Goal: Find specific page/section: Find specific page/section

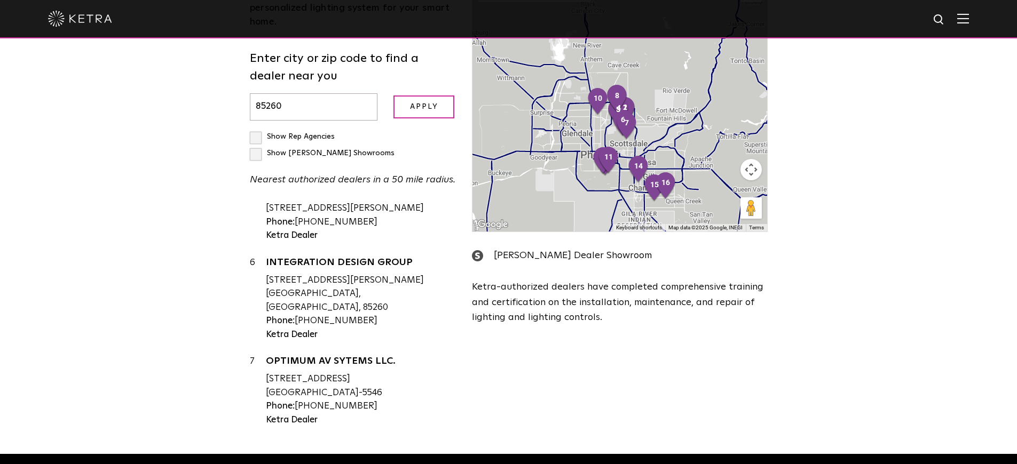
scroll to position [306, 0]
click at [310, 94] on input "85260" at bounding box center [314, 106] width 128 height 27
type input "8"
paste input "0831"
click at [428, 102] on input "Apply" at bounding box center [423, 107] width 61 height 23
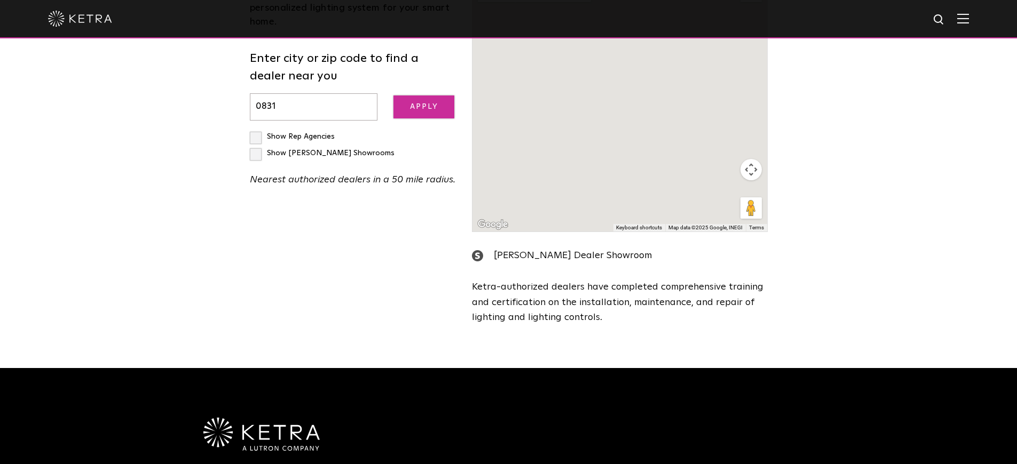
scroll to position [0, 0]
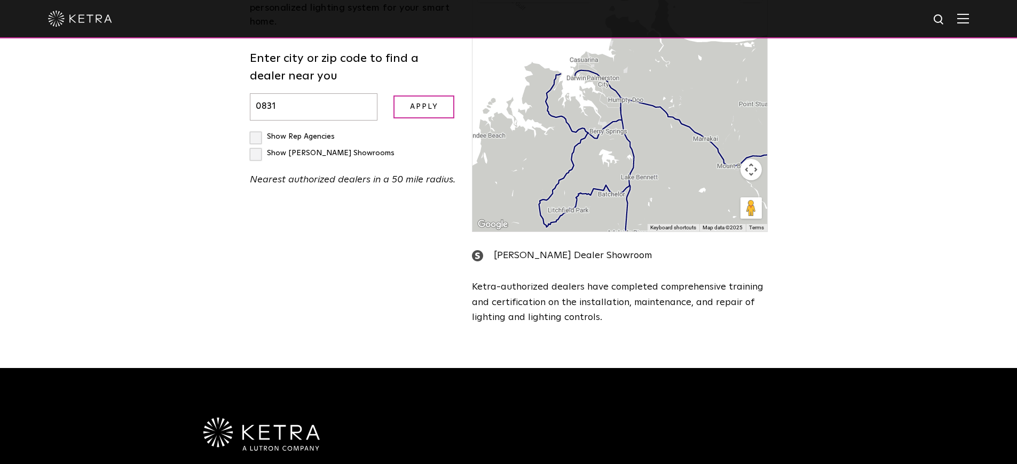
click at [288, 93] on input "0831" at bounding box center [314, 106] width 128 height 27
click at [526, 278] on div "[PERSON_NAME] Dealer Showroom [PERSON_NAME]-authorized dealers have completed c…" at bounding box center [619, 286] width 295 height 77
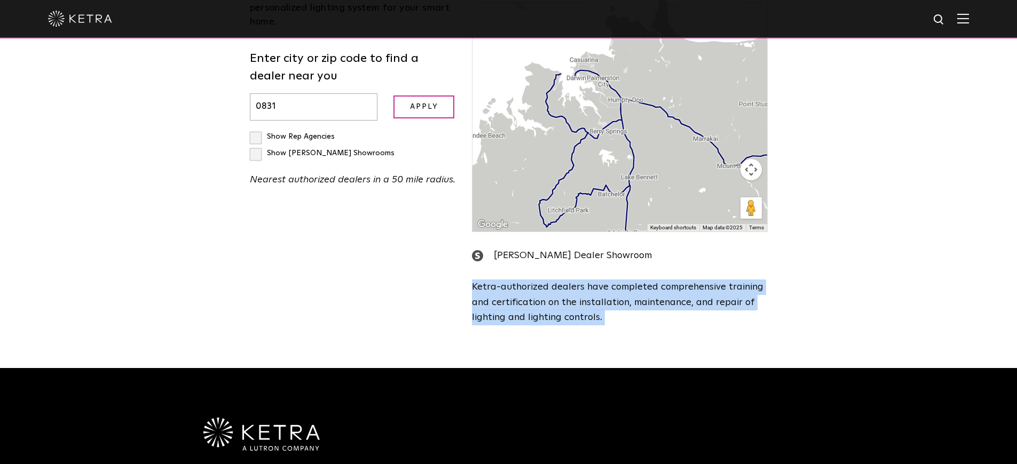
click at [526, 278] on div "[PERSON_NAME] Dealer Showroom [PERSON_NAME]-authorized dealers have completed c…" at bounding box center [619, 286] width 295 height 77
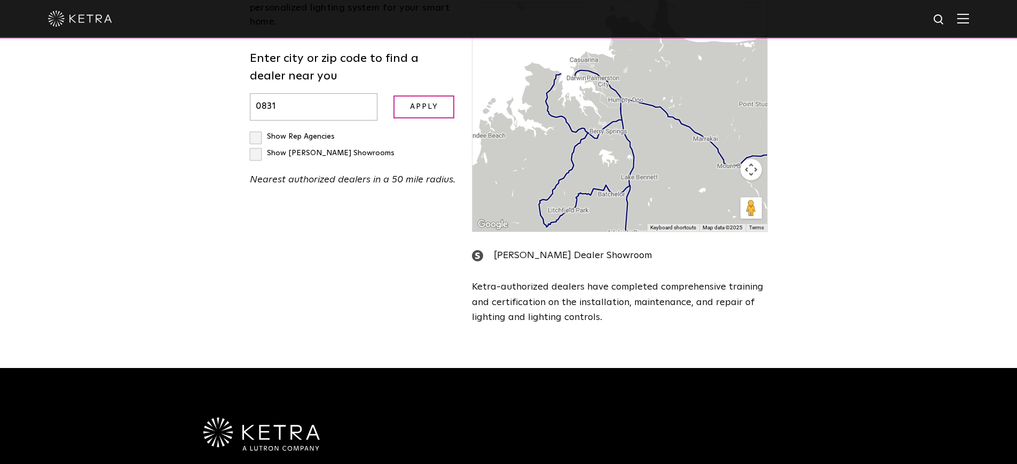
click at [302, 97] on input "0831" at bounding box center [314, 106] width 128 height 27
type input "0"
click at [393, 96] on input "Apply" at bounding box center [423, 107] width 61 height 23
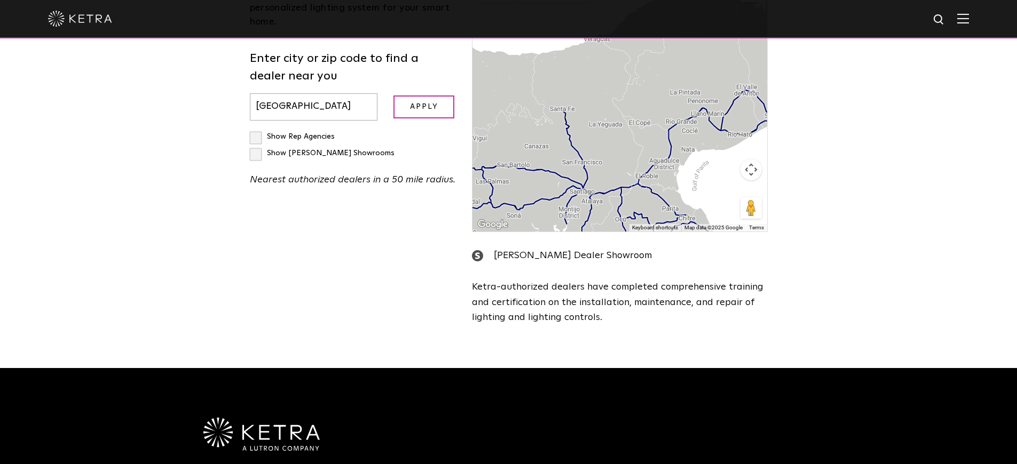
click at [393, 96] on input "Apply" at bounding box center [423, 107] width 61 height 23
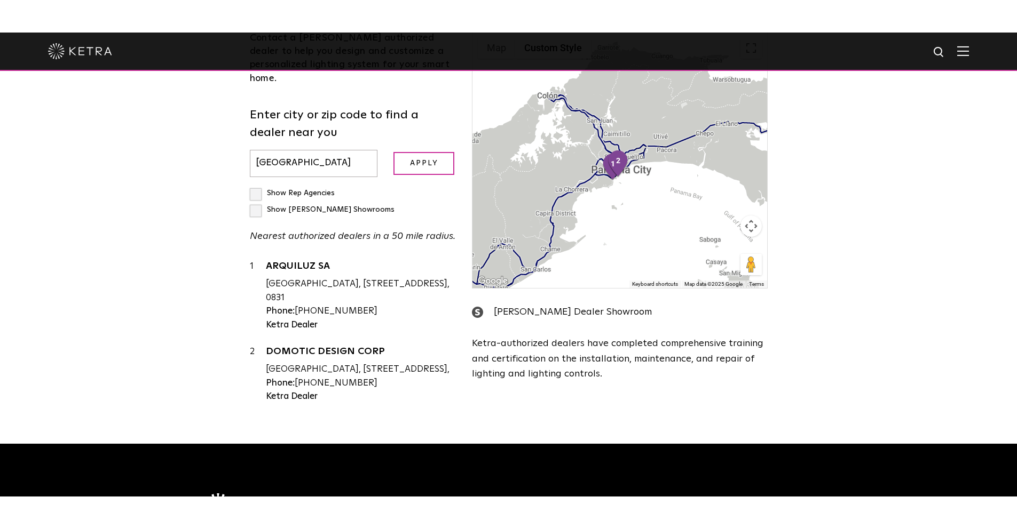
scroll to position [347, 0]
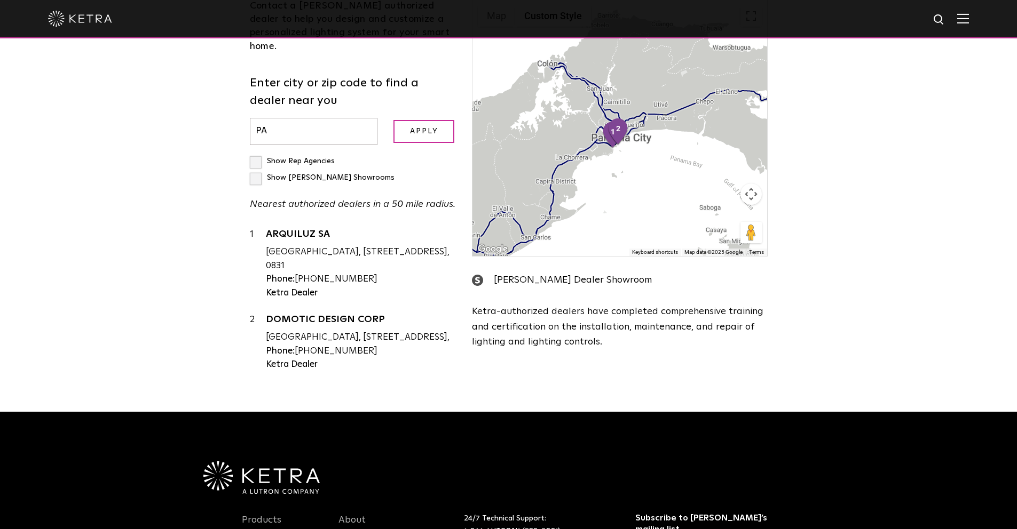
type input "P"
paste input "04097-6342"
click at [420, 123] on input "Apply" at bounding box center [423, 131] width 61 height 23
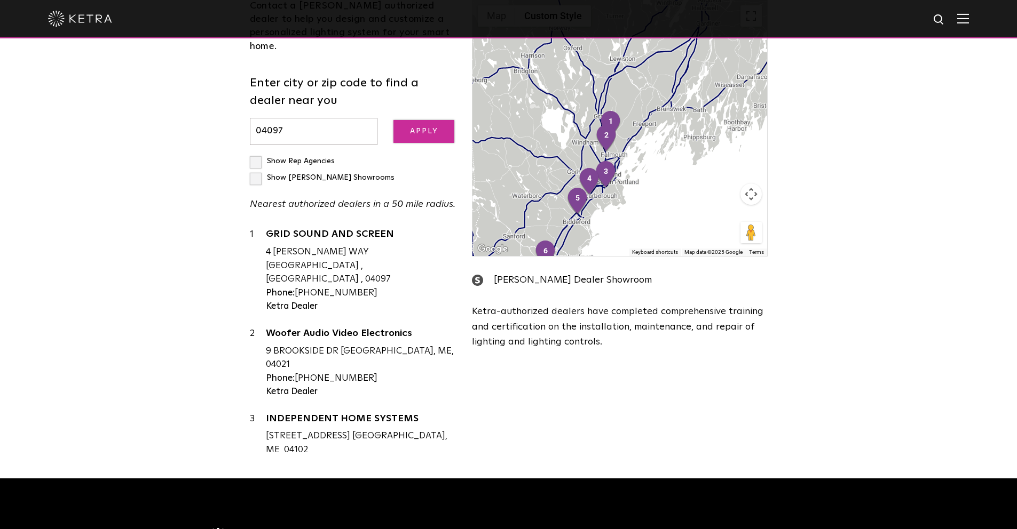
click at [405, 120] on input "Apply" at bounding box center [423, 131] width 61 height 23
click at [314, 118] on input "04097" at bounding box center [314, 131] width 128 height 27
click at [189, 130] on div "Loading... Residential Commercial Contact a Ketra authorized dealer to help you…" at bounding box center [508, 182] width 1017 height 593
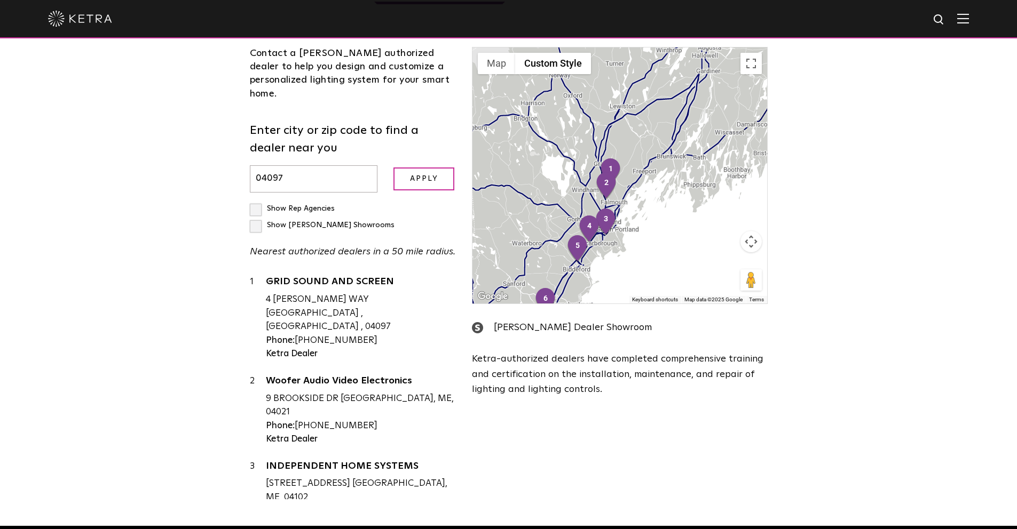
scroll to position [299, 0]
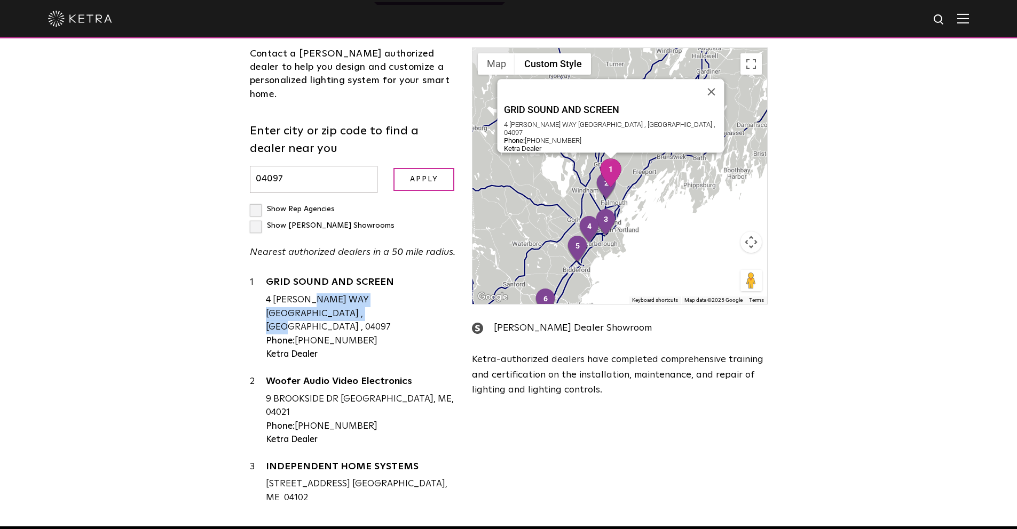
drag, startPoint x: 266, startPoint y: 273, endPoint x: 446, endPoint y: 271, distance: 180.4
click at [446, 294] on div "4 [PERSON_NAME] WAY [GEOGRAPHIC_DATA] , [GEOGRAPHIC_DATA] , 04097" at bounding box center [361, 314] width 191 height 41
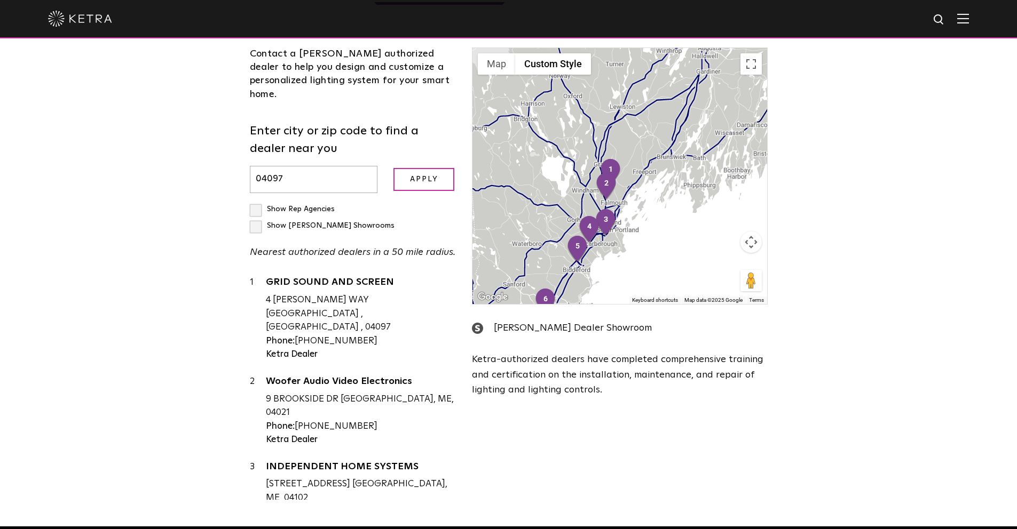
click at [193, 284] on div "Loading... Residential Commercial Contact a Ketra authorized dealer to help you…" at bounding box center [508, 230] width 1017 height 593
click at [300, 166] on input "04097" at bounding box center [314, 179] width 128 height 27
type input "0"
paste input "85040"
type input "85040"
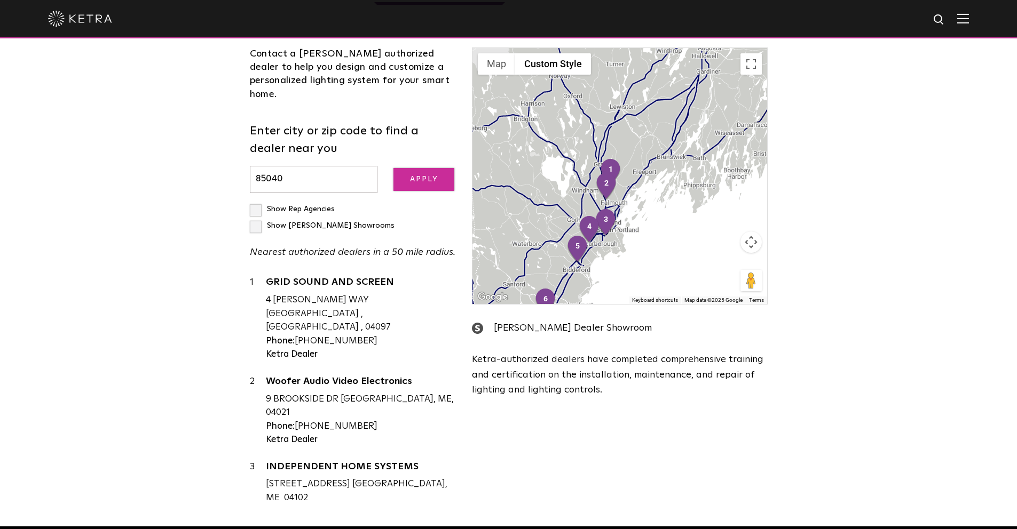
click at [415, 168] on input "Apply" at bounding box center [423, 179] width 61 height 23
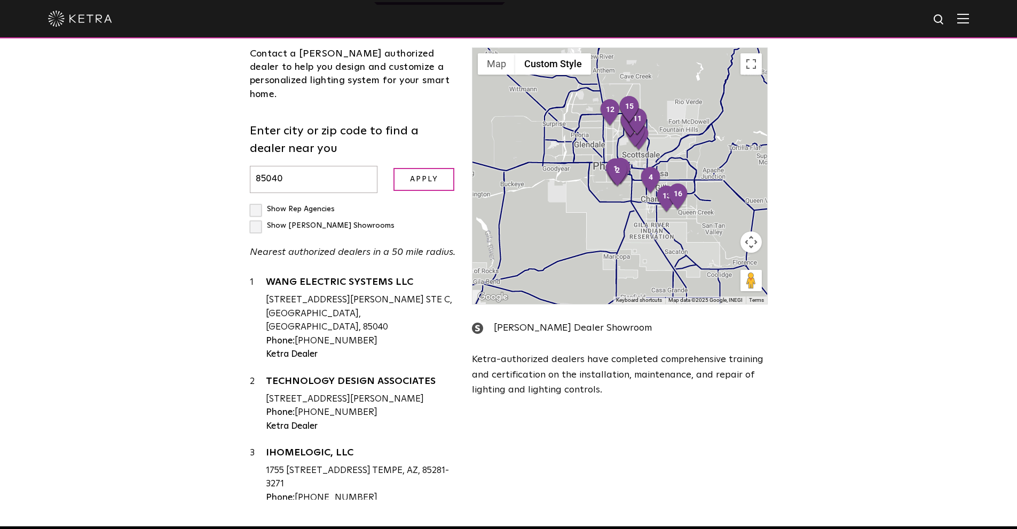
click at [297, 166] on input "85040" at bounding box center [314, 179] width 128 height 27
paste input "55357-9599"
click at [433, 168] on input "Apply" at bounding box center [423, 179] width 61 height 23
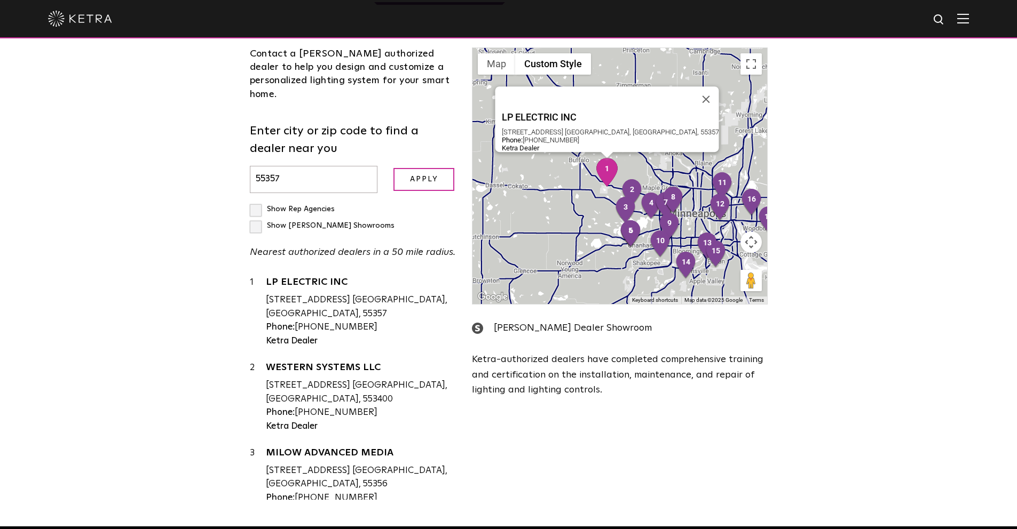
click at [336, 292] on div "LP ELECTRIC INC 5721 94TH AVE N LORETTO, MN, 55357 Phone: 612-816-7088 Ketra De…" at bounding box center [361, 312] width 191 height 72
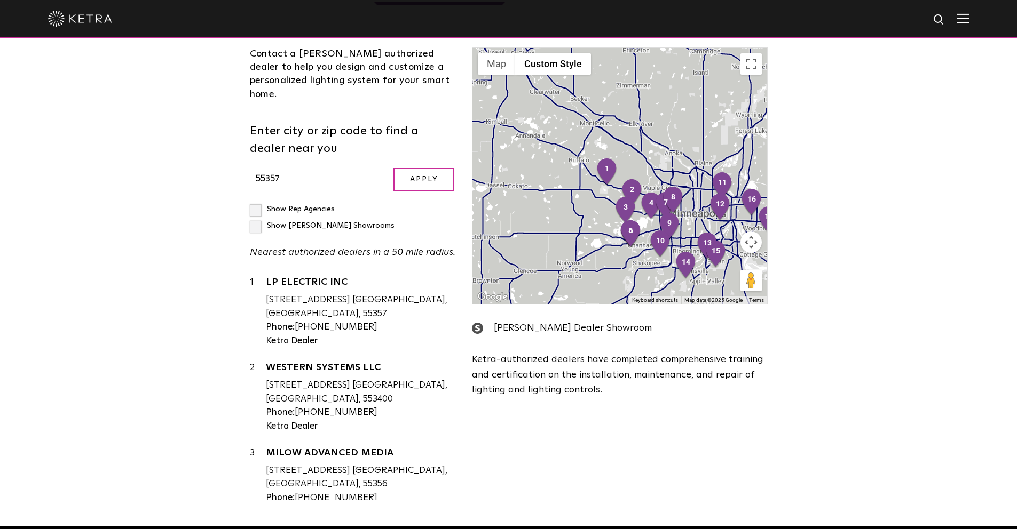
drag, startPoint x: 343, startPoint y: 164, endPoint x: 352, endPoint y: 167, distance: 9.5
click at [345, 167] on input "55357" at bounding box center [314, 179] width 128 height 27
type input "5"
paste input "37082-9201"
click at [393, 168] on input "Apply" at bounding box center [423, 179] width 61 height 23
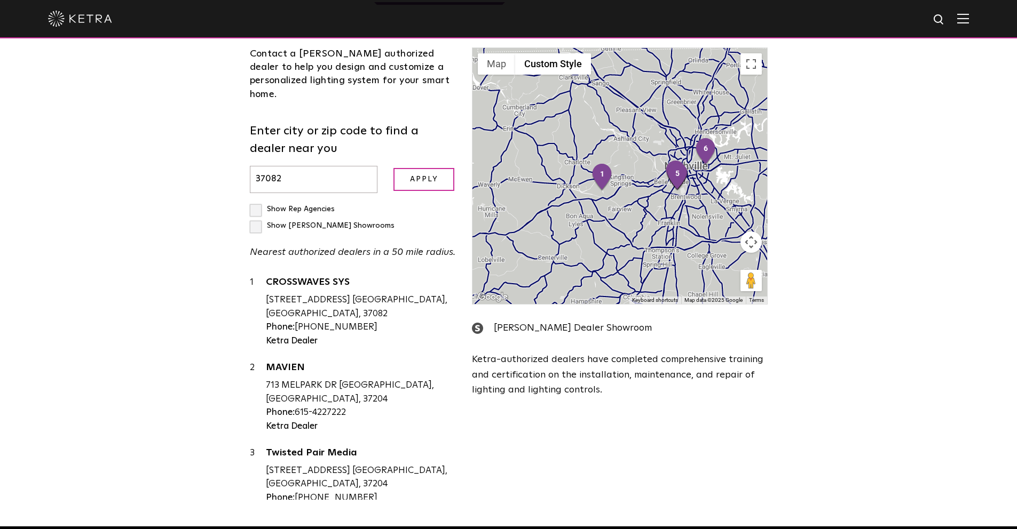
click at [393, 168] on input "Apply" at bounding box center [423, 179] width 61 height 23
click at [417, 168] on input "Apply" at bounding box center [423, 179] width 61 height 23
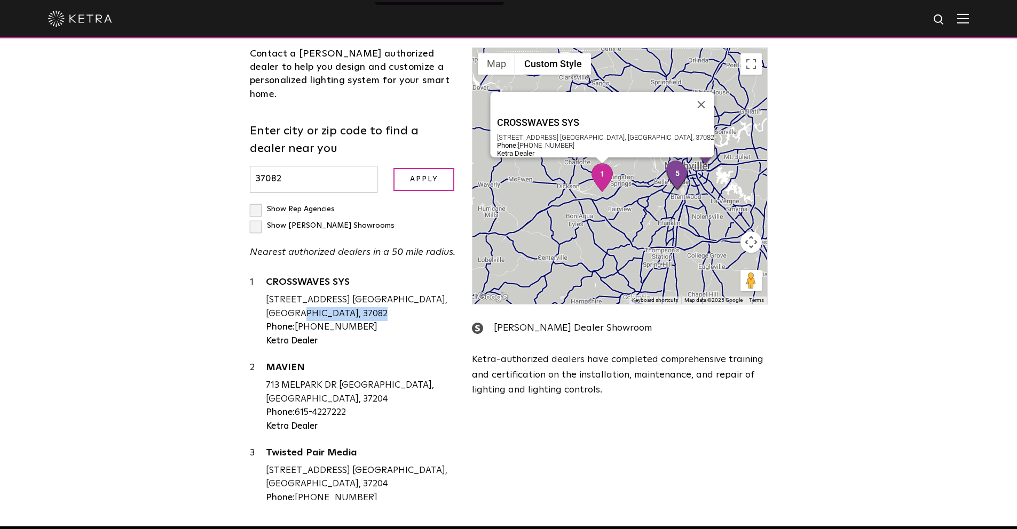
drag, startPoint x: 266, startPoint y: 286, endPoint x: 336, endPoint y: 295, distance: 70.6
click at [336, 295] on div "CROSSWAVES SYS 1018 DOGWOOD LN KINGSTON SPRINGS, TN, 37082 Phone: 615-856-9518 …" at bounding box center [361, 312] width 191 height 72
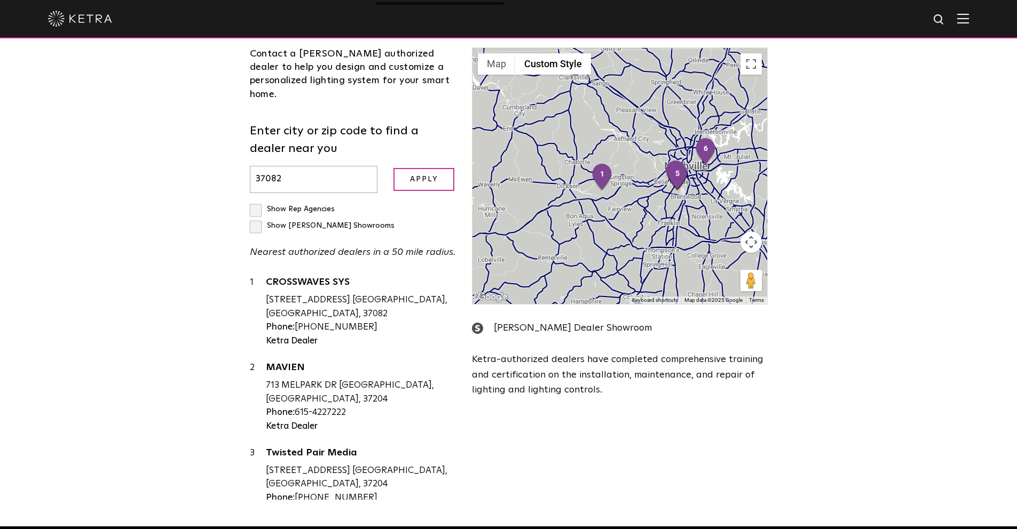
click at [135, 290] on div "Loading... Residential Commercial Contact a Ketra authorized dealer to help you…" at bounding box center [508, 230] width 1017 height 593
click at [376, 330] on div "1 CROSSWAVES SYS 1018 DOGWOOD LN KINGSTON SPRINGS, TN, 37082 Phone: 615-856-951…" at bounding box center [353, 388] width 207 height 224
drag, startPoint x: 655, startPoint y: 473, endPoint x: 490, endPoint y: 525, distance: 173.3
click at [655, 464] on div "Contact a Ketra authorized dealer to help you design and customize a personaliz…" at bounding box center [509, 262] width 534 height 495
click at [401, 168] on input "Apply" at bounding box center [423, 179] width 61 height 23
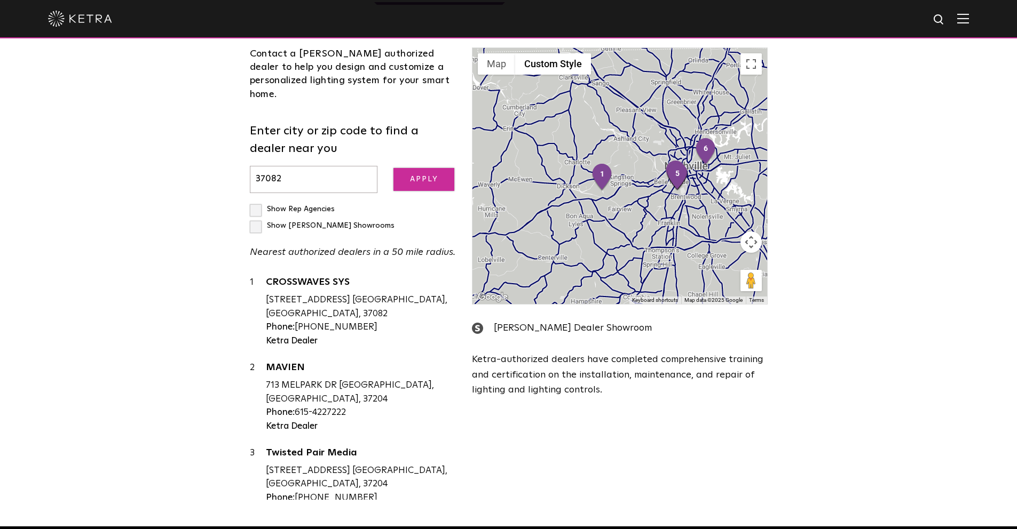
click at [401, 168] on input "Apply" at bounding box center [423, 179] width 61 height 23
click at [311, 171] on input "37082" at bounding box center [314, 179] width 128 height 27
click at [434, 168] on input "Apply" at bounding box center [423, 179] width 61 height 23
click at [423, 176] on input "Apply" at bounding box center [423, 179] width 61 height 23
click at [423, 172] on input "Apply" at bounding box center [423, 179] width 61 height 23
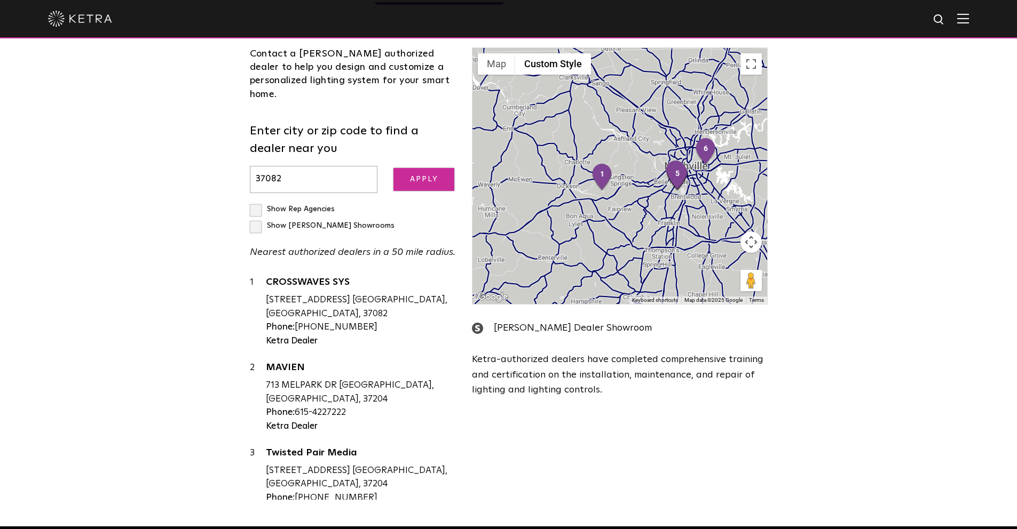
click at [423, 172] on input "Apply" at bounding box center [423, 179] width 61 height 23
click at [423, 171] on input "Apply" at bounding box center [423, 179] width 61 height 23
click at [423, 170] on input "Apply" at bounding box center [423, 179] width 61 height 23
click at [314, 166] on input "37082" at bounding box center [314, 179] width 128 height 27
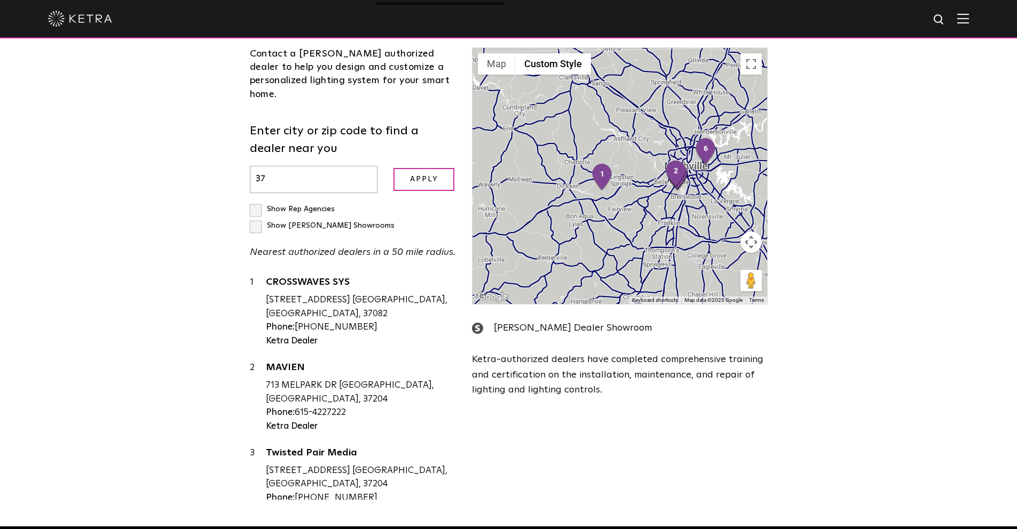
type input "3"
paste input "11978"
type input "11978"
click at [429, 168] on input "Apply" at bounding box center [423, 179] width 61 height 23
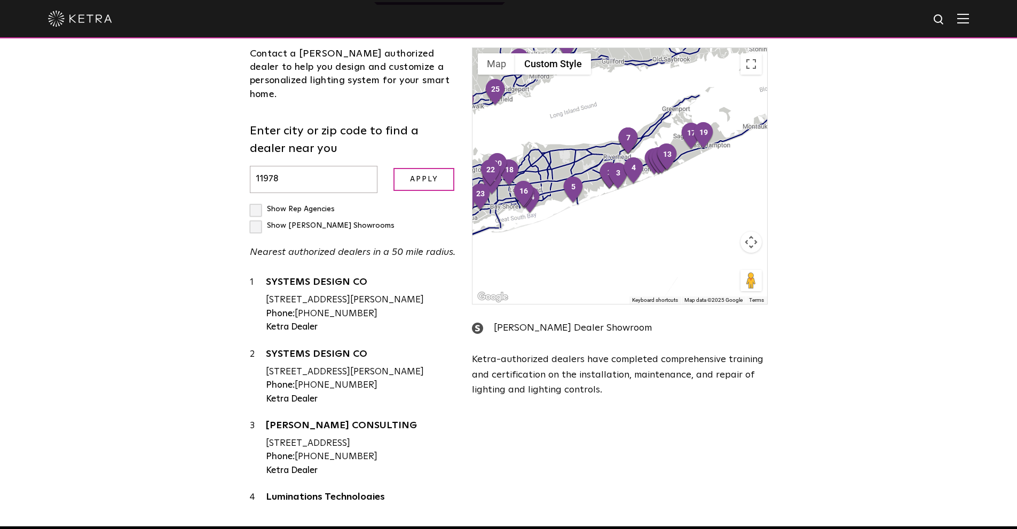
click at [319, 166] on input "11978" at bounding box center [314, 179] width 128 height 27
paste input "11729-5721"
click at [393, 168] on input "Apply" at bounding box center [423, 179] width 61 height 23
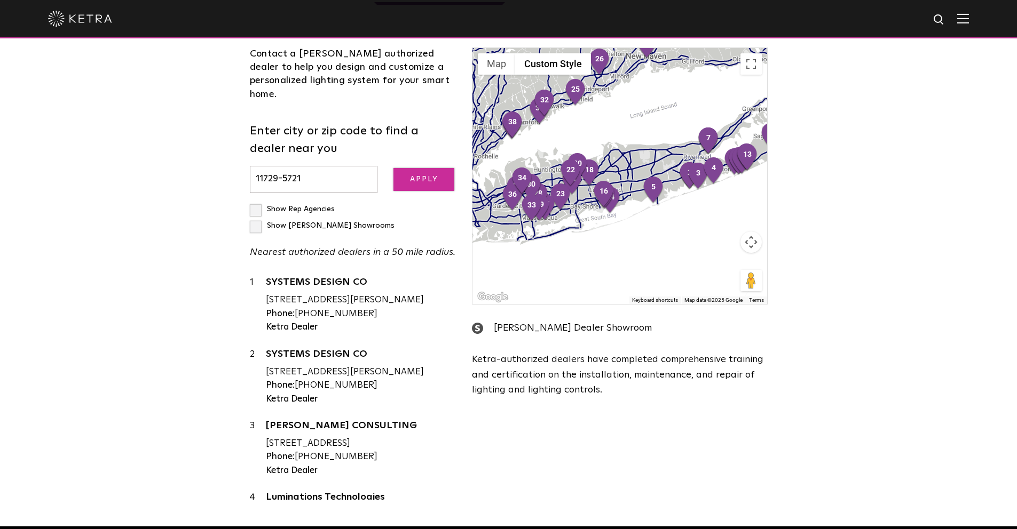
click at [396, 168] on input "Apply" at bounding box center [423, 179] width 61 height 23
click at [399, 168] on input "Apply" at bounding box center [423, 179] width 61 height 23
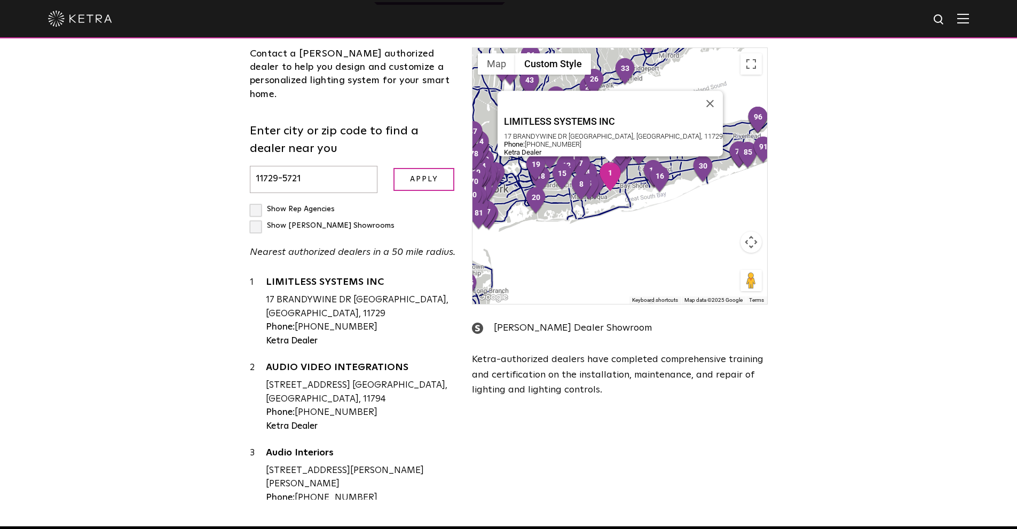
click at [335, 321] on div "Phone: 631-739-7644" at bounding box center [361, 328] width 191 height 14
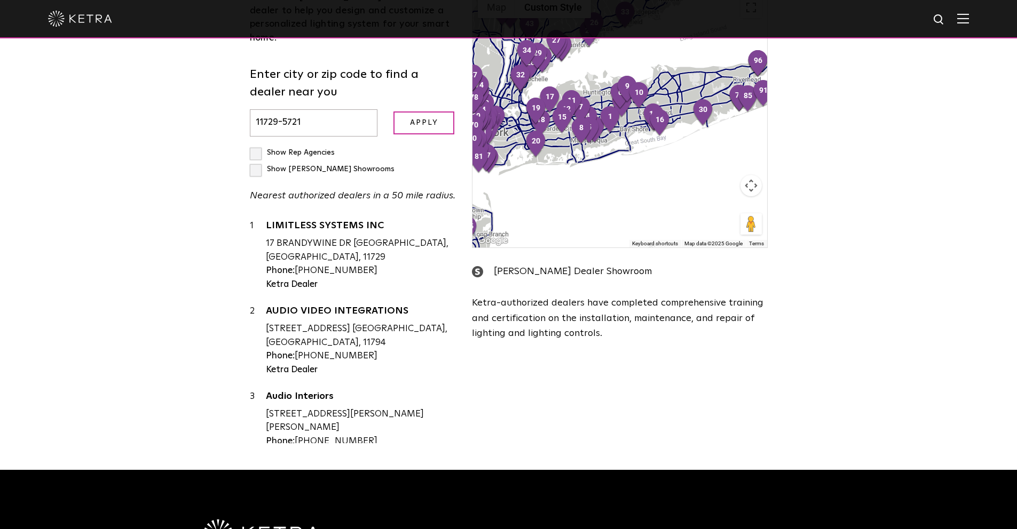
scroll to position [310, 0]
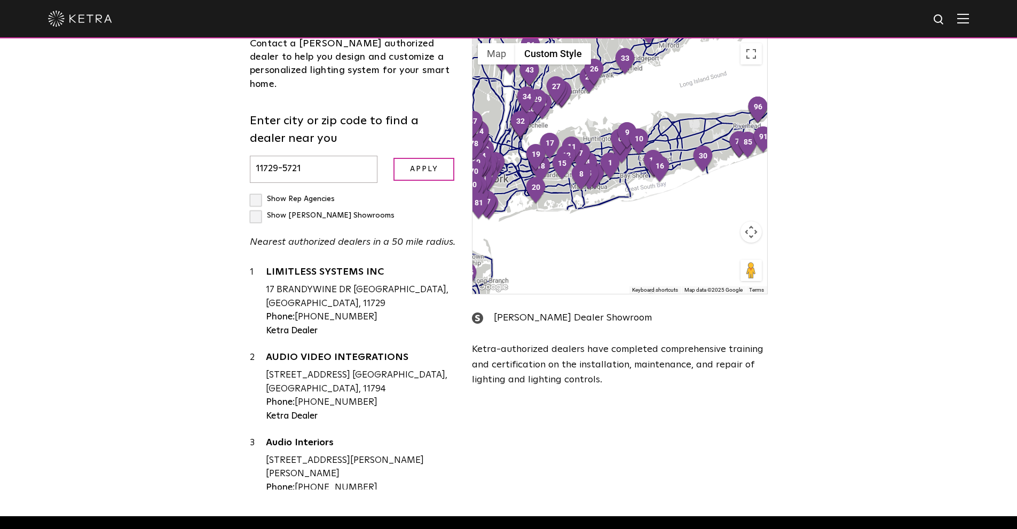
click at [323, 157] on input "11729-5721" at bounding box center [314, 169] width 128 height 27
type input "1"
paste input "55042"
click at [435, 161] on input "Apply" at bounding box center [423, 169] width 61 height 23
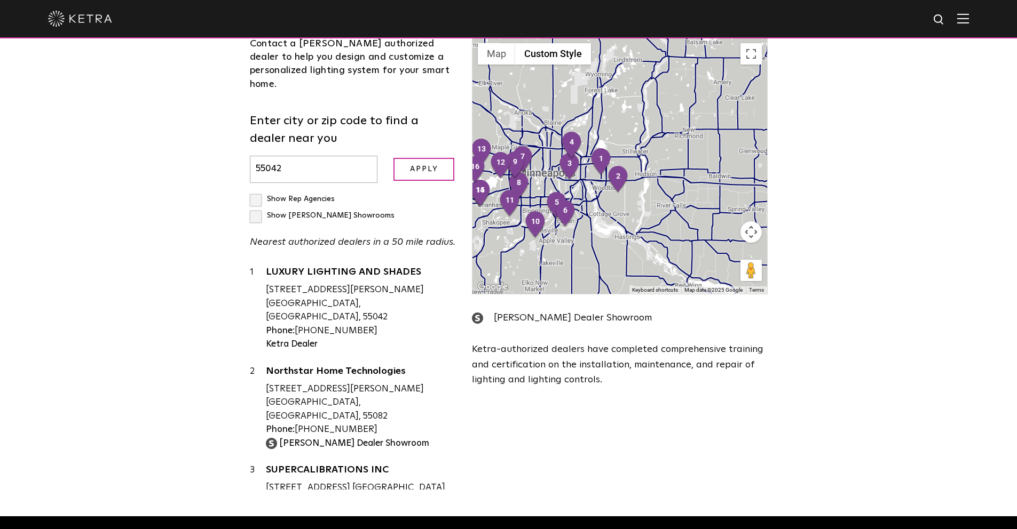
click at [293, 160] on input "55042" at bounding box center [314, 169] width 128 height 27
type input "5"
paste input "33178-5531"
click at [426, 158] on input "Apply" at bounding box center [423, 169] width 61 height 23
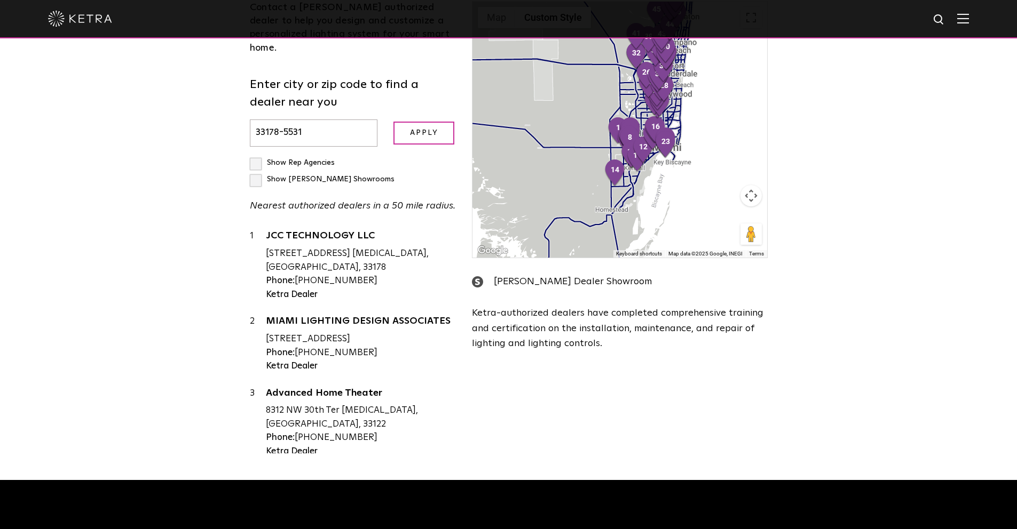
scroll to position [346, 0]
click at [322, 119] on input "33178-5531" at bounding box center [314, 132] width 128 height 27
type input "3"
paste input "93465-9592"
click at [439, 121] on input "Apply" at bounding box center [423, 132] width 61 height 23
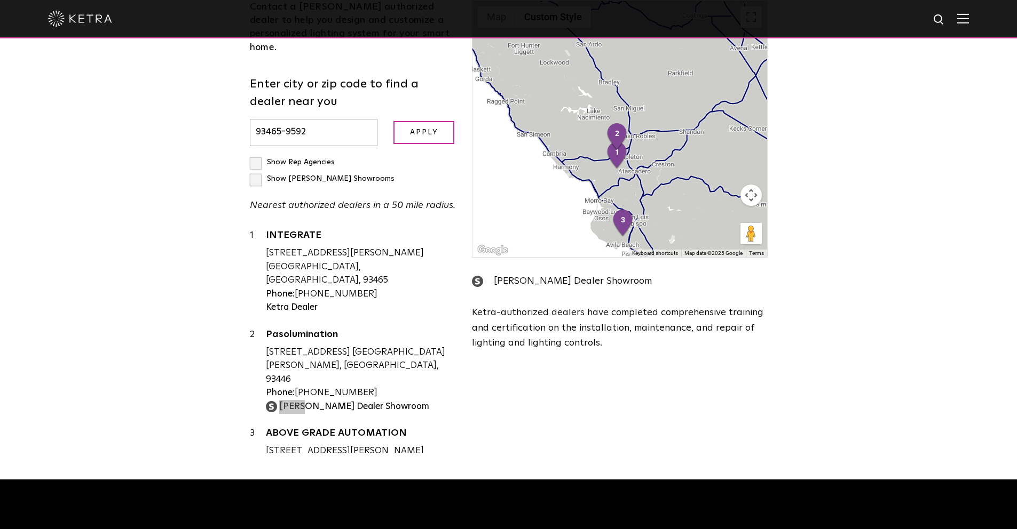
click at [333, 119] on input "93465-9592" at bounding box center [314, 132] width 128 height 27
type input "9"
paste input "76126"
click at [442, 121] on input "Apply" at bounding box center [423, 132] width 61 height 23
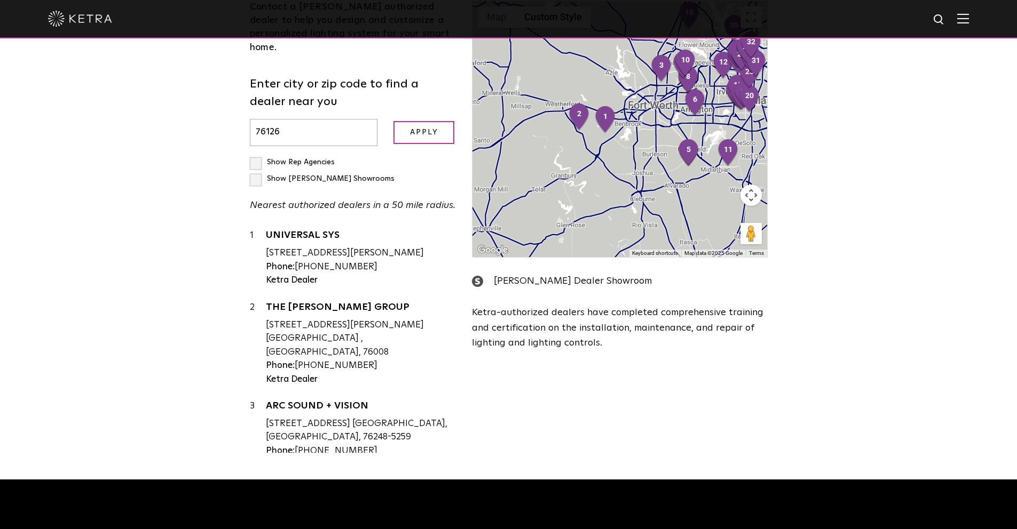
click at [304, 122] on input "76126" at bounding box center [314, 132] width 128 height 27
type input "7"
paste input "77429"
click at [395, 121] on input "Apply" at bounding box center [423, 132] width 61 height 23
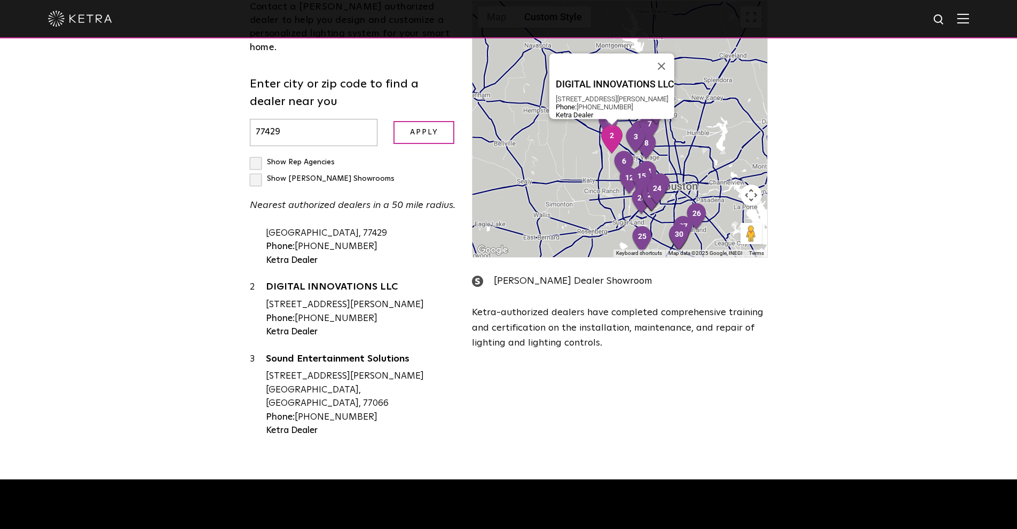
scroll to position [34, 0]
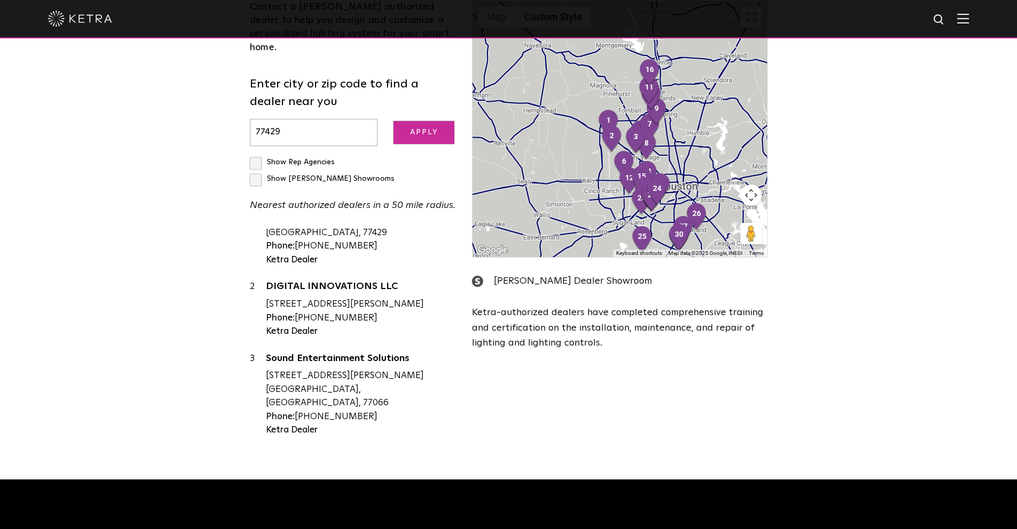
click at [412, 121] on input "Apply" at bounding box center [423, 132] width 61 height 23
click at [403, 121] on input "Apply" at bounding box center [423, 132] width 61 height 23
click at [308, 119] on input "77429" at bounding box center [314, 132] width 128 height 27
type input "7"
paste input "92117-3470"
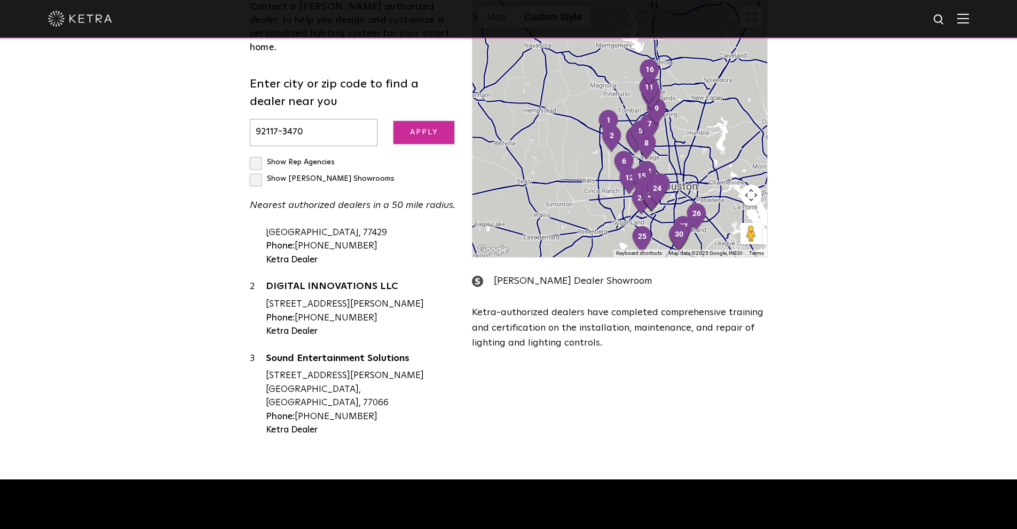
click at [446, 122] on input "Apply" at bounding box center [423, 132] width 61 height 23
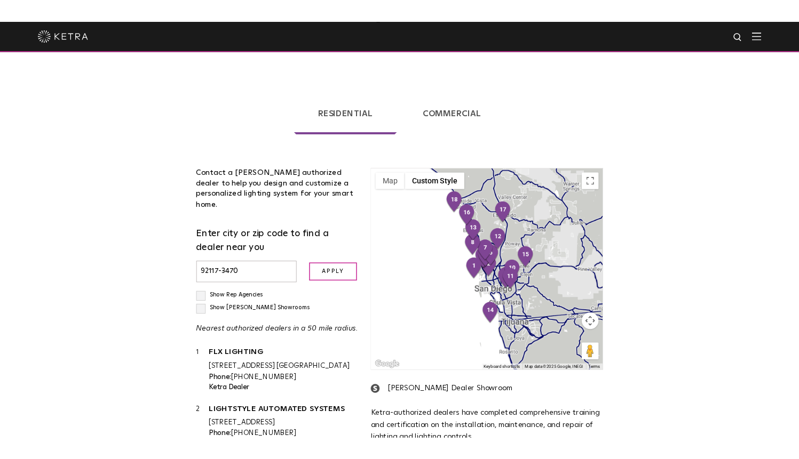
scroll to position [270, 0]
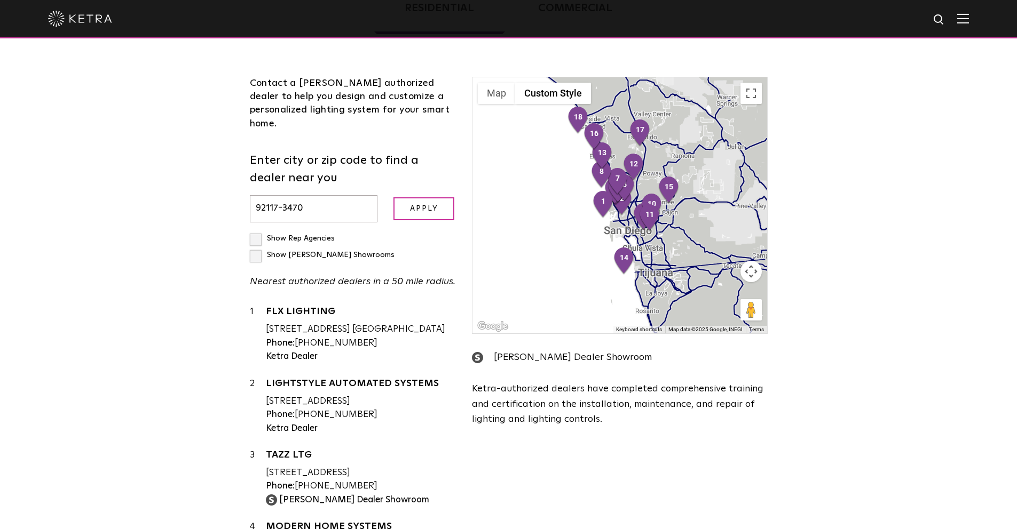
click at [320, 195] on input "92117-3470" at bounding box center [314, 208] width 128 height 27
type input "9"
paste input "29687-5884"
click at [393, 197] on input "Apply" at bounding box center [423, 208] width 61 height 23
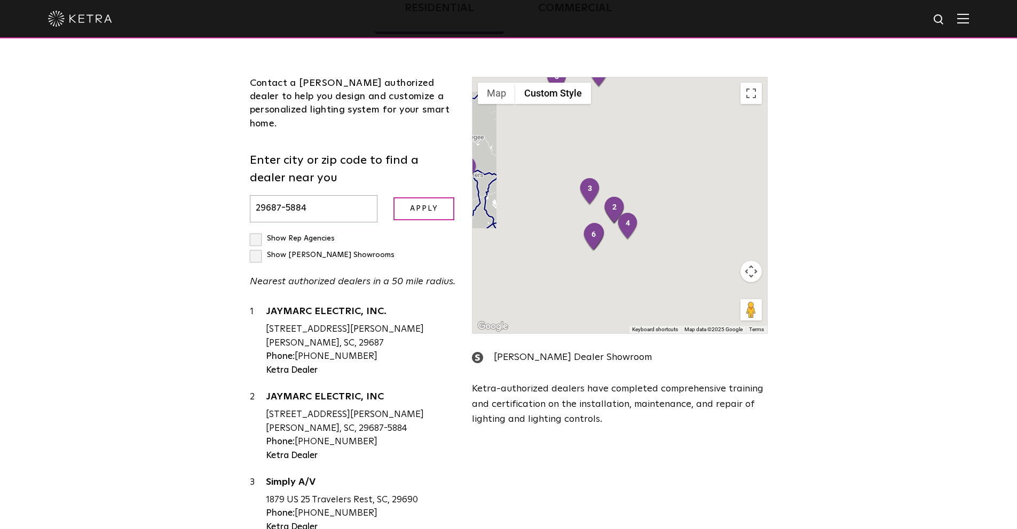
click at [383, 195] on form "Enter city or zip code to find a dealer near you 29687-5884 Apply" at bounding box center [353, 187] width 207 height 70
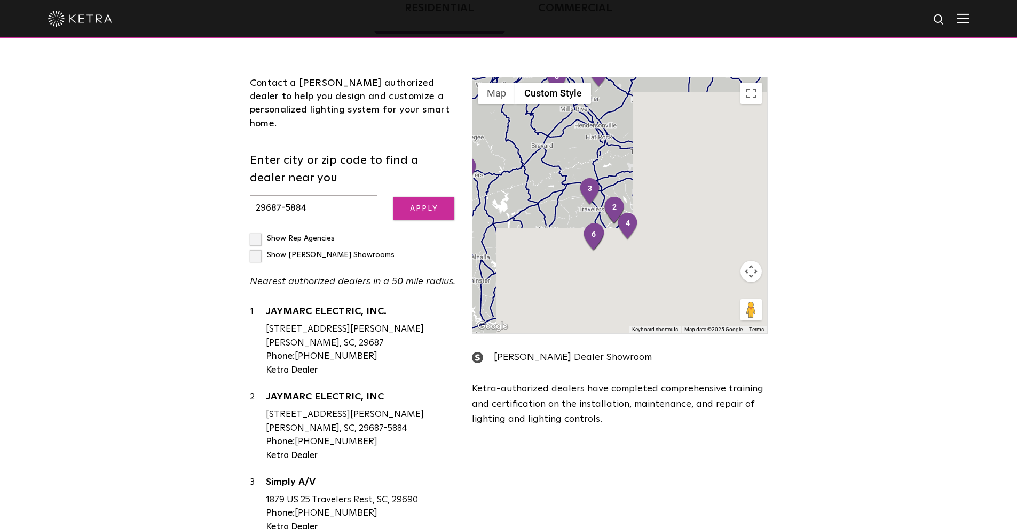
click at [427, 205] on input "Apply" at bounding box center [423, 208] width 61 height 23
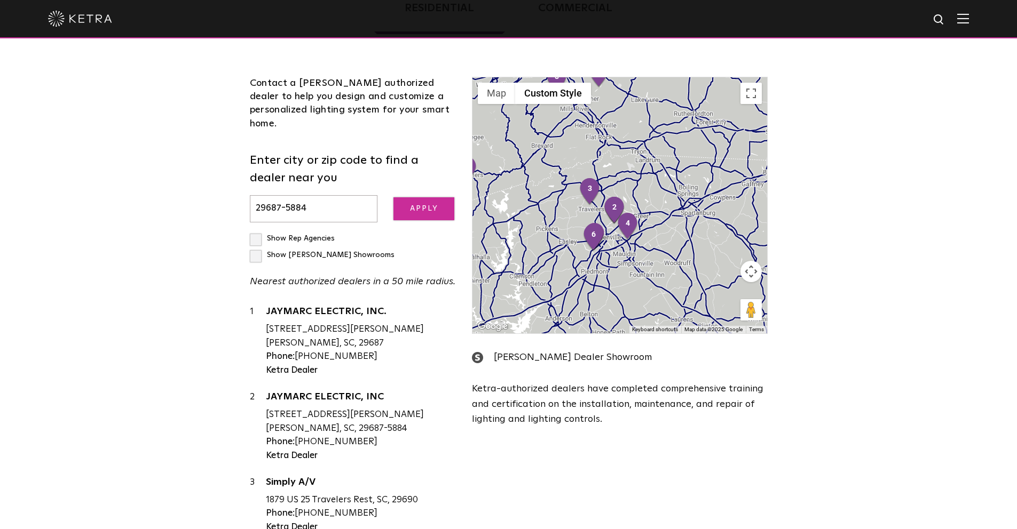
click at [424, 197] on input "Apply" at bounding box center [423, 208] width 61 height 23
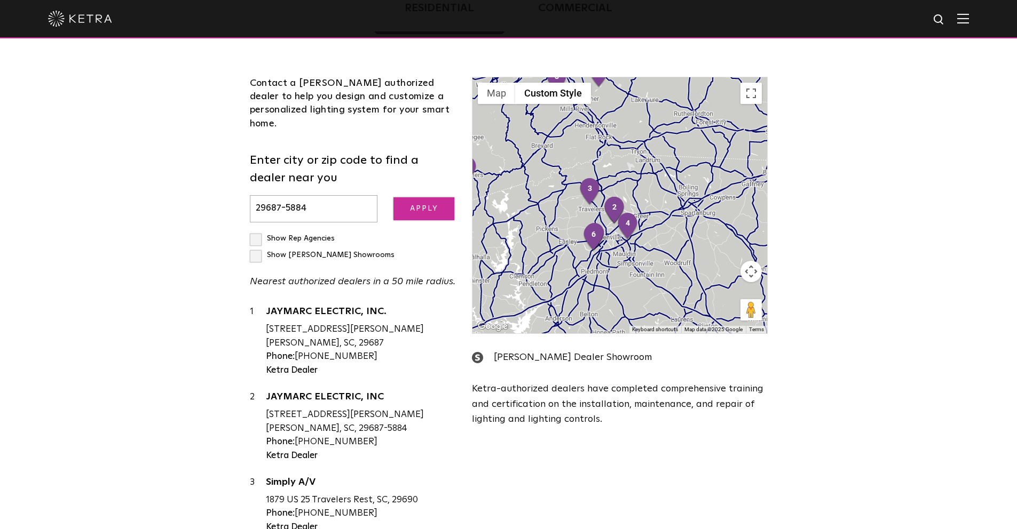
click at [424, 197] on input "Apply" at bounding box center [423, 208] width 61 height 23
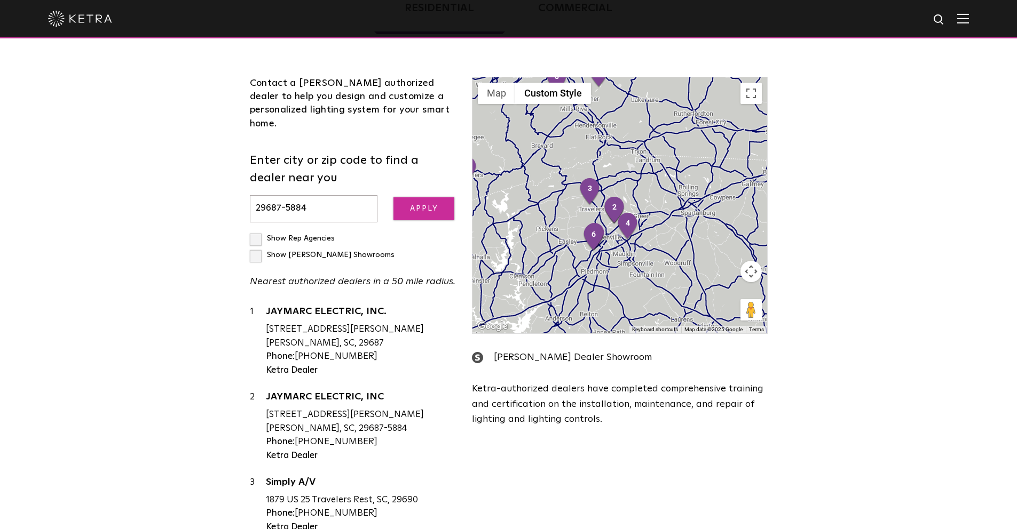
click at [424, 197] on input "Apply" at bounding box center [423, 208] width 61 height 23
click at [192, 305] on div "Loading... Residential Commercial Contact a Ketra authorized dealer to help you…" at bounding box center [508, 259] width 1017 height 593
click at [321, 195] on input "29687-5884" at bounding box center [314, 208] width 128 height 27
type input "2"
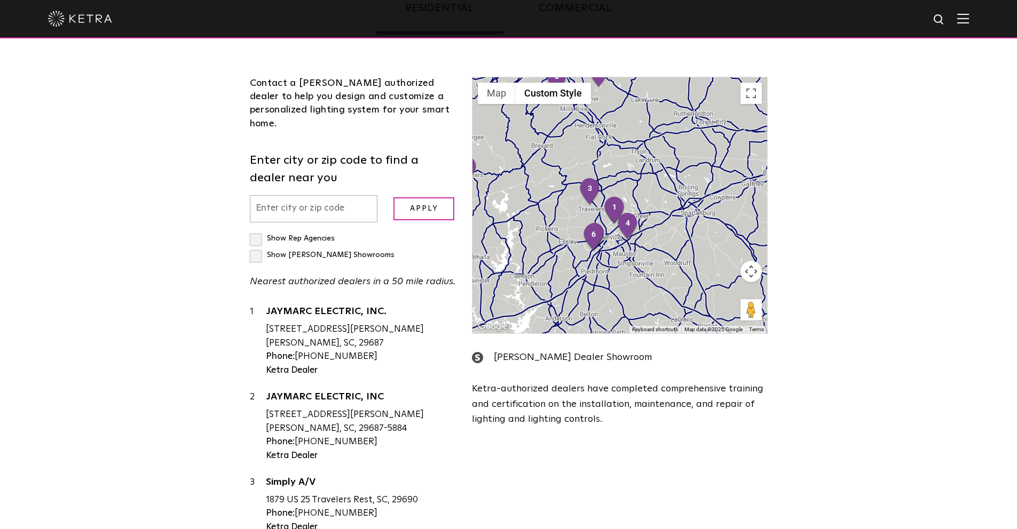
paste input "54965-8113"
click at [437, 197] on input "Apply" at bounding box center [423, 208] width 61 height 23
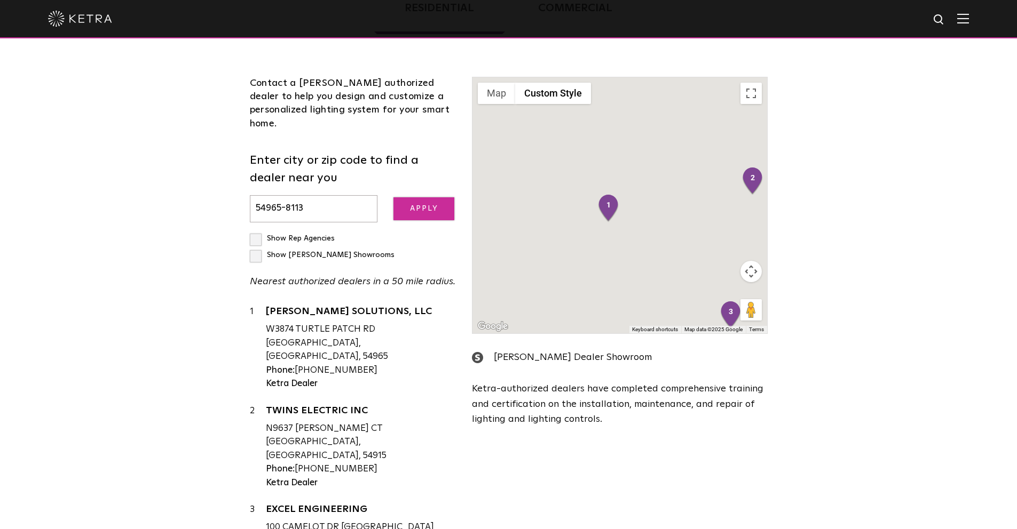
click at [443, 197] on input "Apply" at bounding box center [423, 208] width 61 height 23
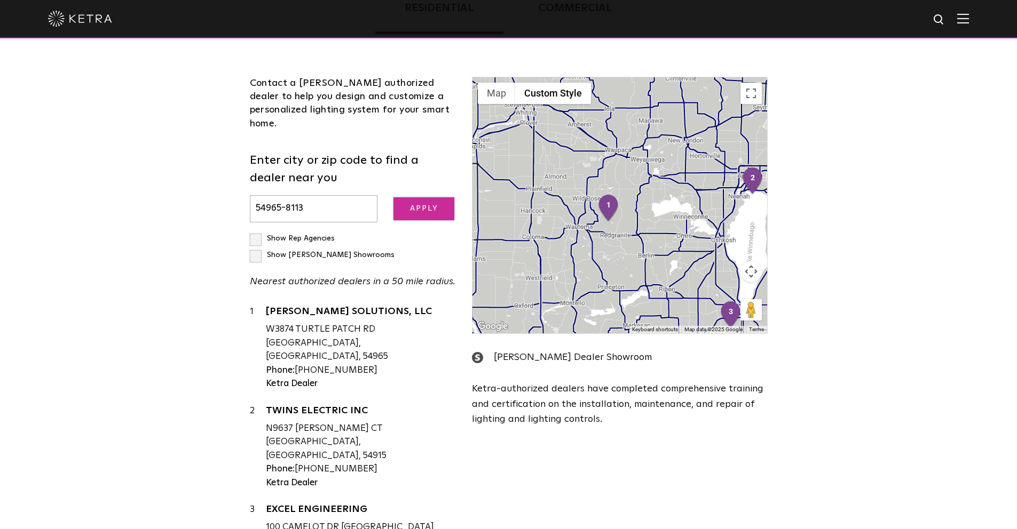
click at [422, 197] on input "Apply" at bounding box center [423, 208] width 61 height 23
click at [346, 195] on input "54965-8113" at bounding box center [314, 208] width 128 height 27
type input "5"
paste input "01949-2168"
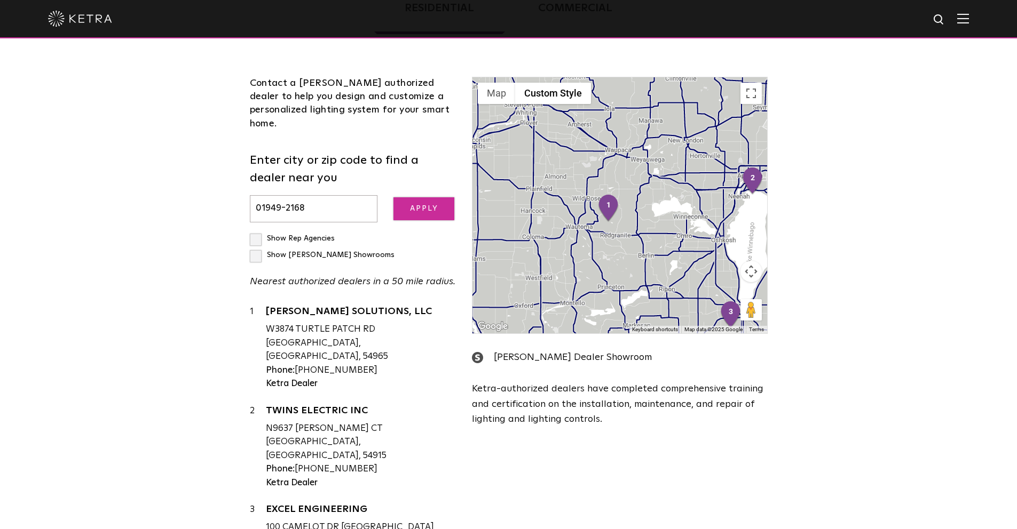
type input "01949-2168"
click at [409, 197] on input "Apply" at bounding box center [423, 208] width 61 height 23
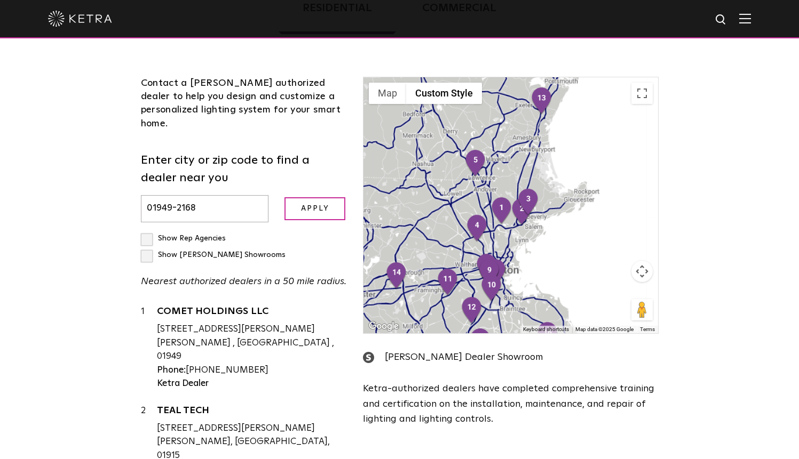
click at [202, 195] on input "01949-2168" at bounding box center [205, 208] width 128 height 27
paste input "59714-3616"
click at [284, 197] on input "Apply" at bounding box center [314, 208] width 61 height 23
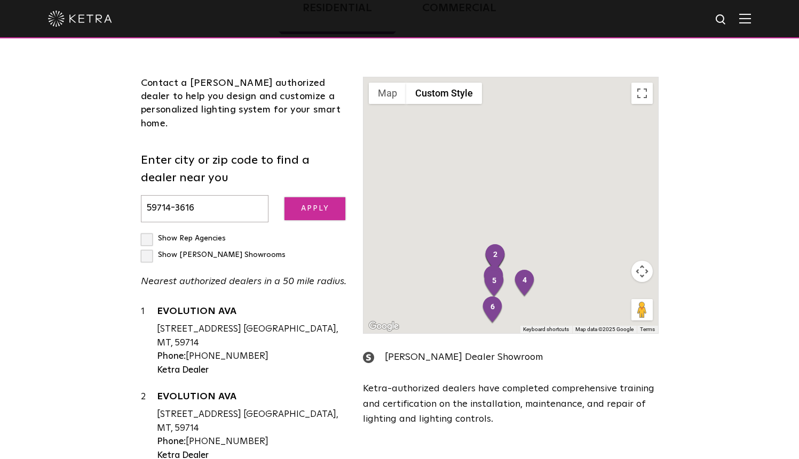
click at [298, 201] on input "Apply" at bounding box center [314, 208] width 61 height 23
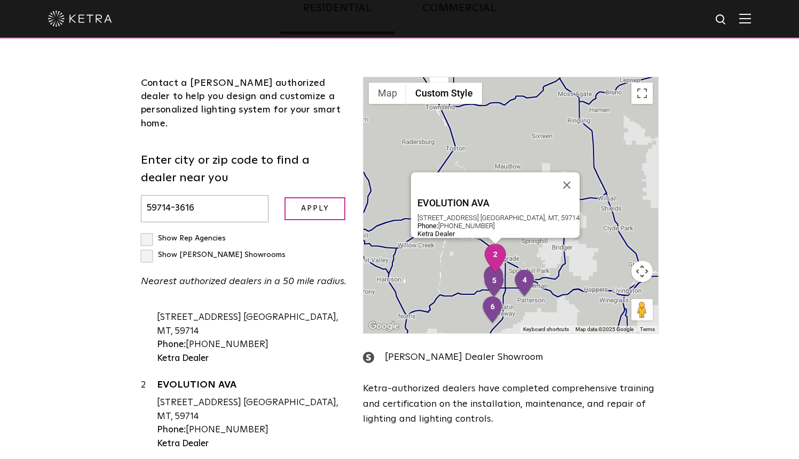
scroll to position [0, 0]
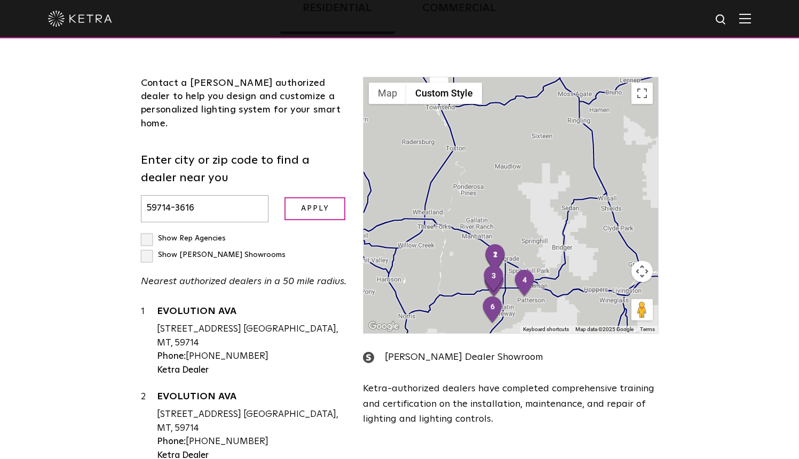
drag, startPoint x: 209, startPoint y: 203, endPoint x: 38, endPoint y: 216, distance: 171.2
click at [38, 216] on div "Loading... Residential Commercial Contact a Ketra authorized dealer to help you…" at bounding box center [399, 259] width 799 height 593
type input "5"
paste input "11,978.00"
click at [161, 196] on input "11,978" at bounding box center [205, 208] width 128 height 27
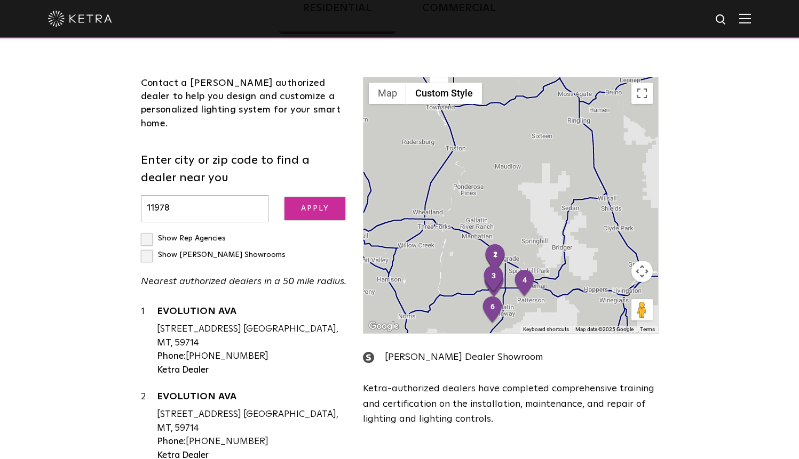
type input "11978"
click at [299, 200] on input "Apply" at bounding box center [314, 208] width 61 height 23
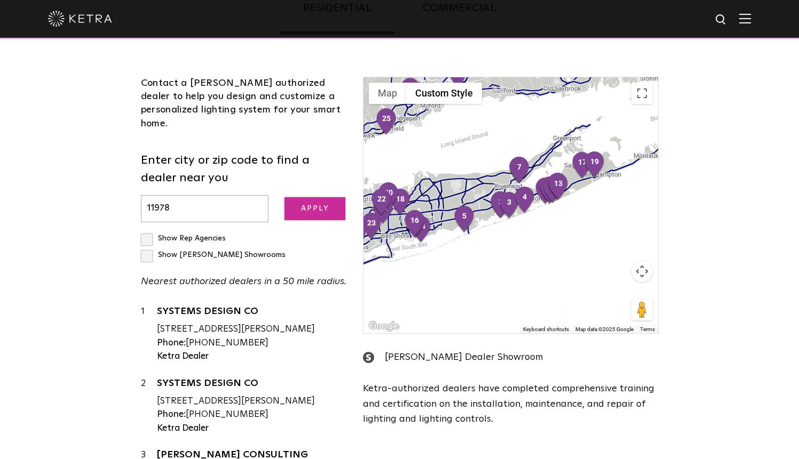
click at [305, 197] on input "Apply" at bounding box center [314, 208] width 61 height 23
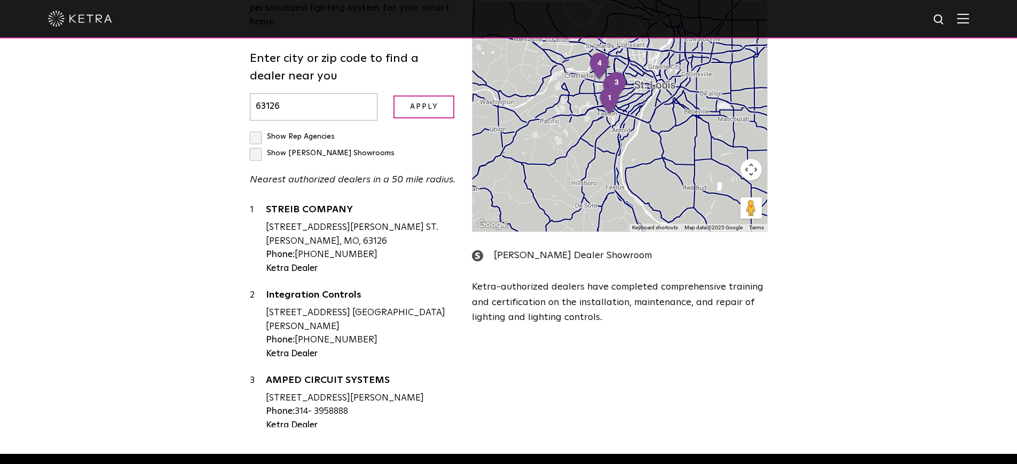
click at [354, 98] on input "63126" at bounding box center [314, 106] width 128 height 27
click at [328, 290] on div "Integration Controls" at bounding box center [361, 298] width 191 height 16
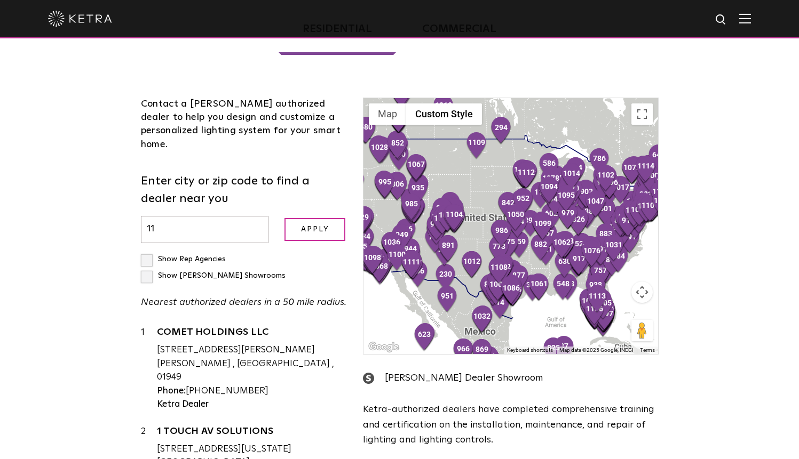
type input "1"
click at [162, 216] on input "11,978" at bounding box center [205, 229] width 128 height 27
click at [303, 223] on input "Apply" at bounding box center [314, 229] width 61 height 23
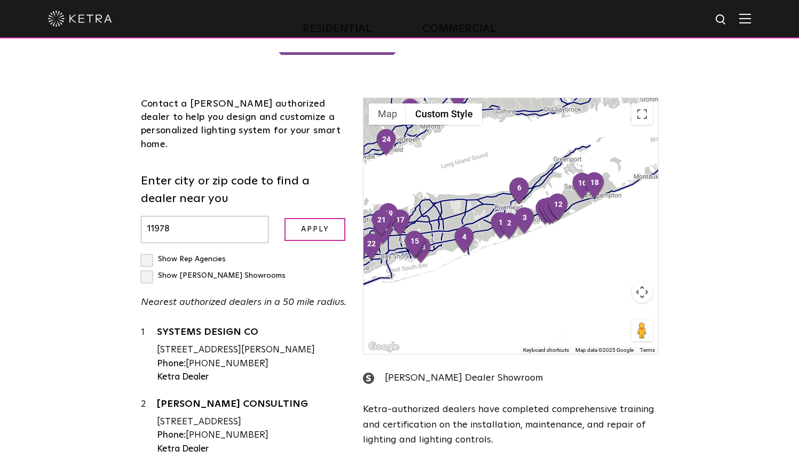
drag, startPoint x: 193, startPoint y: 217, endPoint x: 0, endPoint y: 233, distance: 193.9
click at [0, 233] on div "Loading... Residential Commercial Contact a [PERSON_NAME] authorized dealer to …" at bounding box center [399, 280] width 799 height 593
type input "1"
paste input "59714-3616"
click at [284, 218] on input "Apply" at bounding box center [314, 229] width 61 height 23
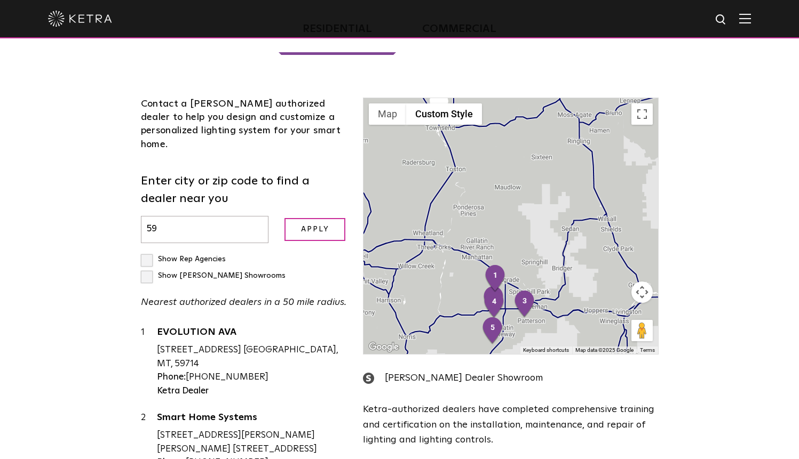
type input "5"
paste input "29687-5884"
type input "29687-5884"
click at [328, 223] on input "Apply" at bounding box center [314, 229] width 61 height 23
